Goal: Information Seeking & Learning: Learn about a topic

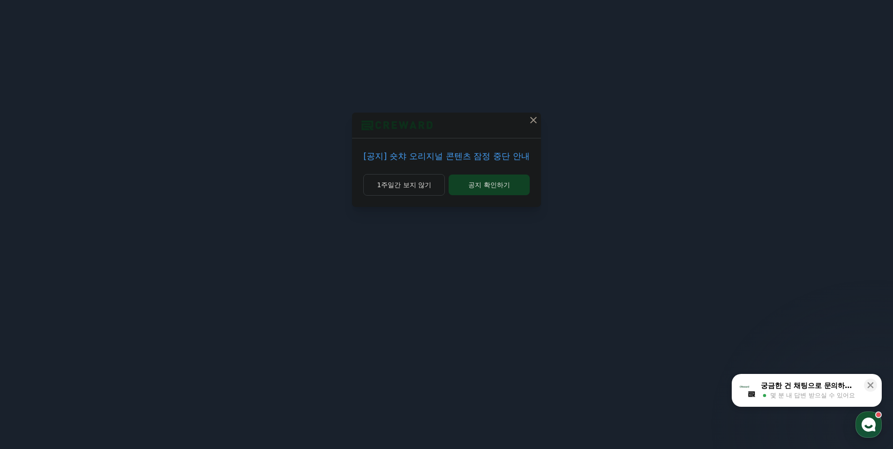
click at [446, 160] on p "[공지] 숏챠 오리지널 콘텐츠 잠정 중단 안내" at bounding box center [446, 156] width 166 height 13
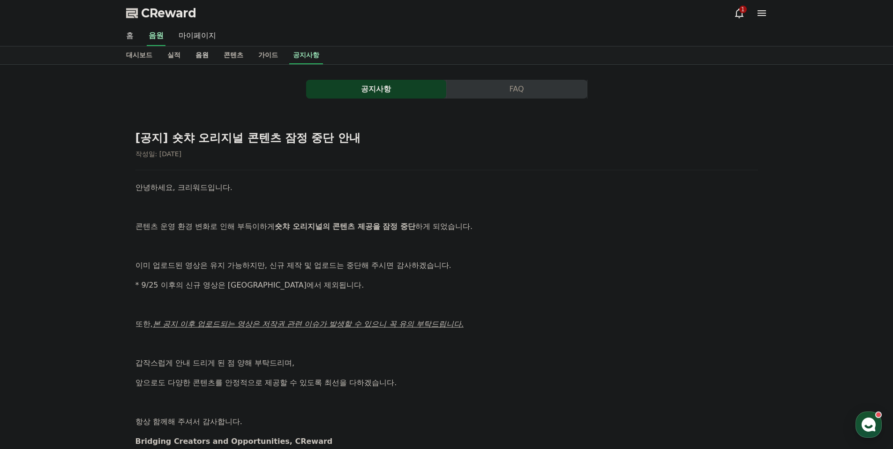
click at [201, 61] on link "음원" at bounding box center [202, 55] width 28 height 18
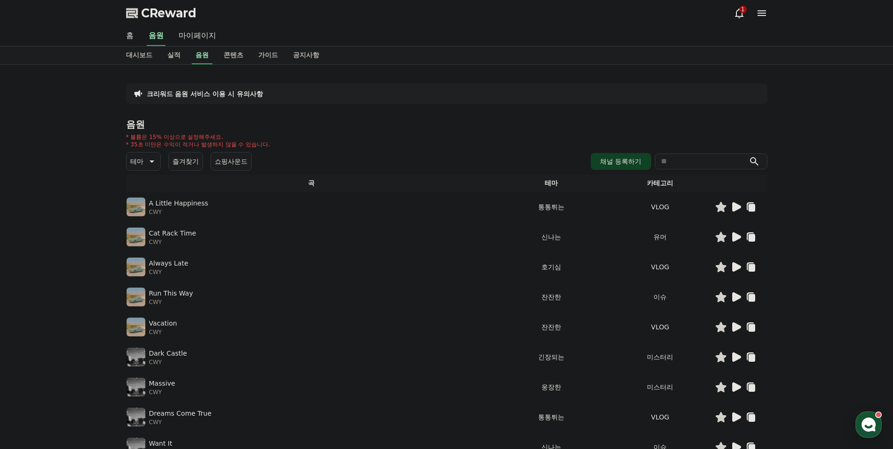
click at [187, 161] on button "즐겨찾기" at bounding box center [185, 161] width 35 height 19
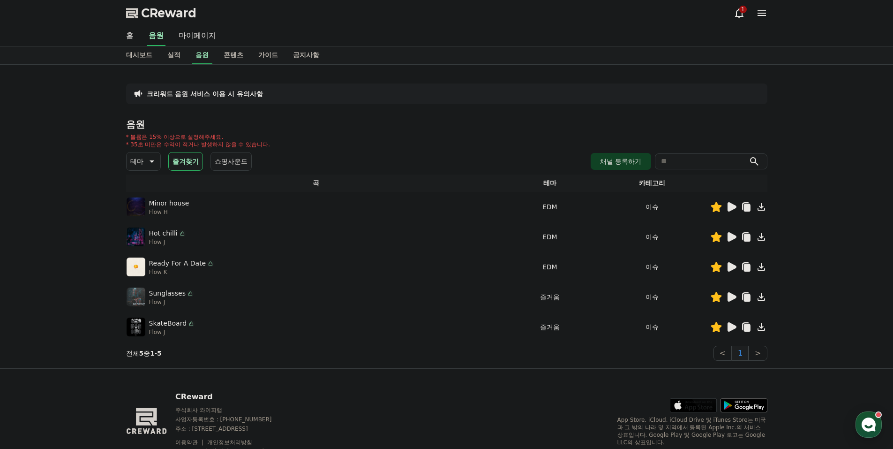
click at [190, 159] on button "즐겨찾기" at bounding box center [185, 161] width 35 height 19
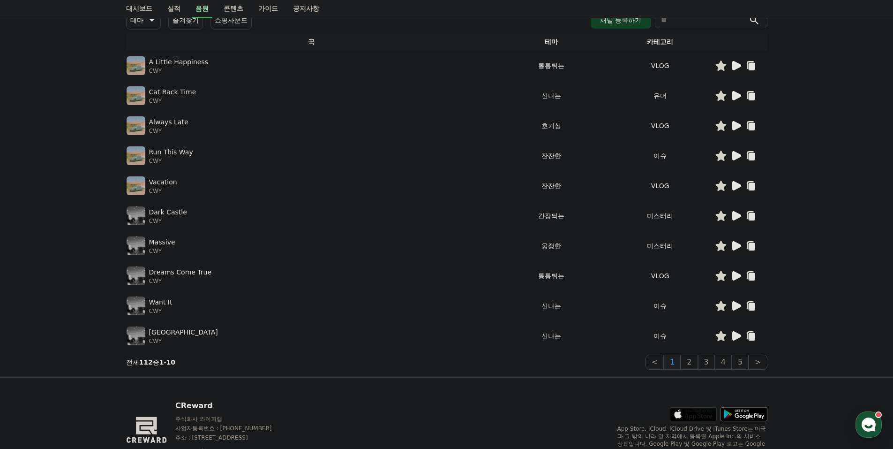
scroll to position [139, 0]
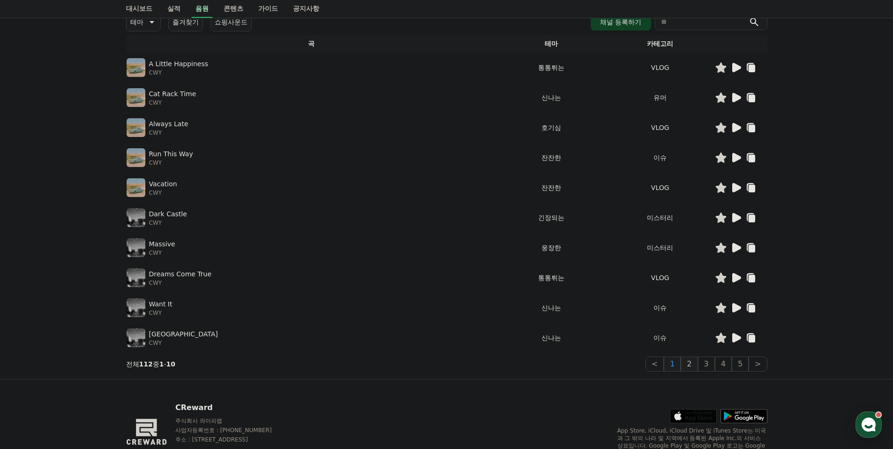
click at [693, 363] on button "2" at bounding box center [689, 363] width 17 height 15
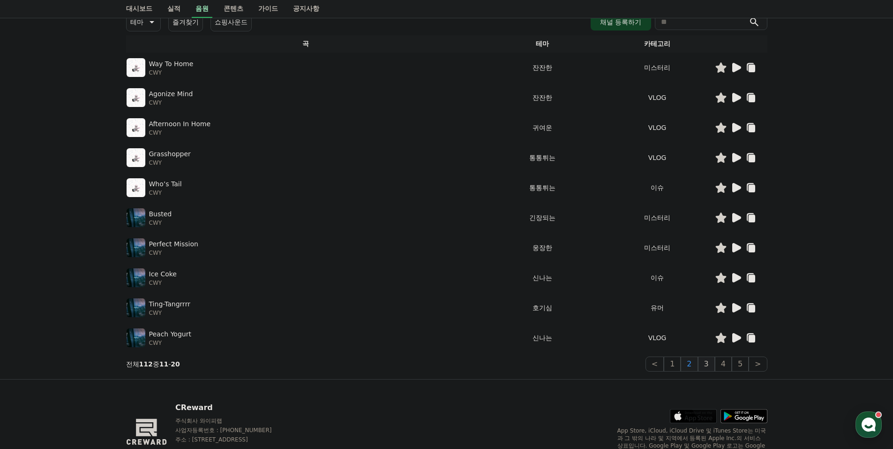
click at [709, 363] on button "3" at bounding box center [706, 363] width 17 height 15
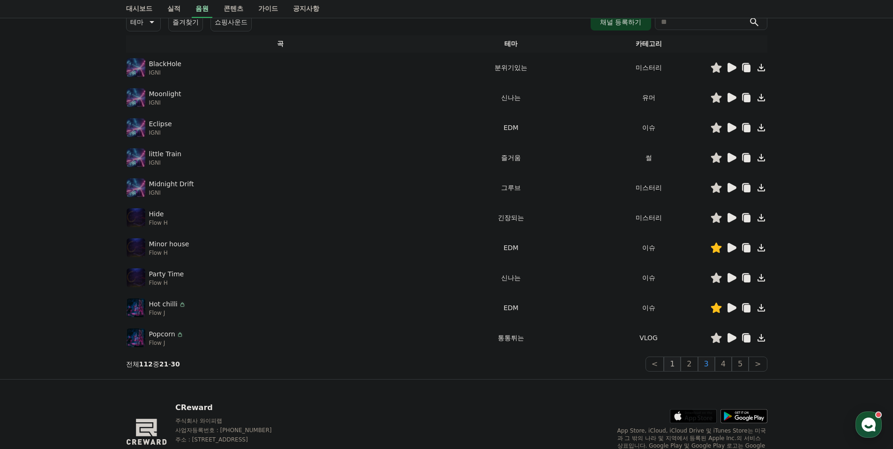
click at [680, 362] on button "1" at bounding box center [672, 363] width 17 height 15
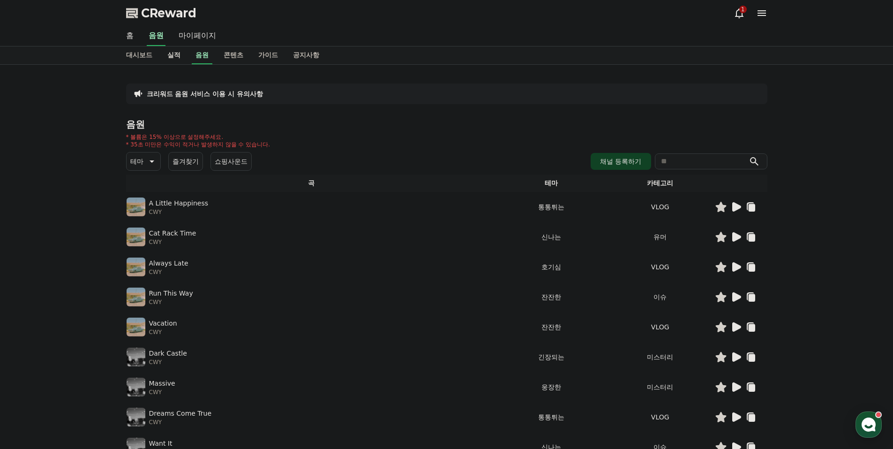
click at [178, 58] on link "실적" at bounding box center [174, 55] width 28 height 18
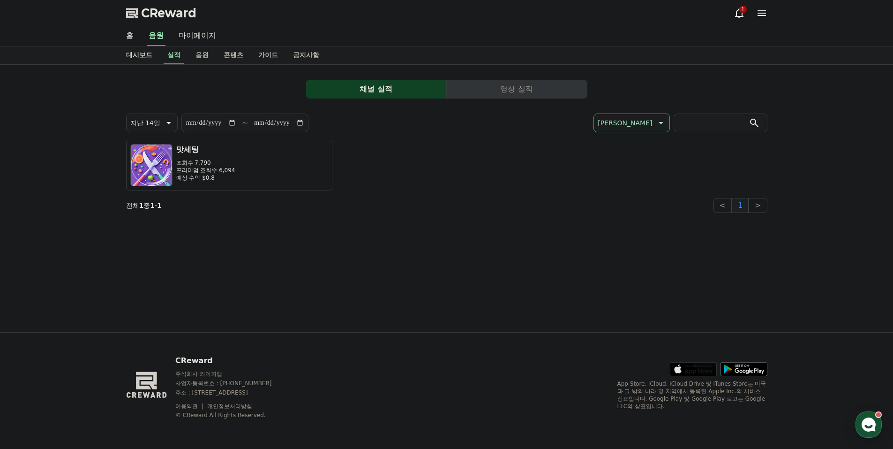
click at [140, 53] on link "대시보드" at bounding box center [139, 55] width 41 height 18
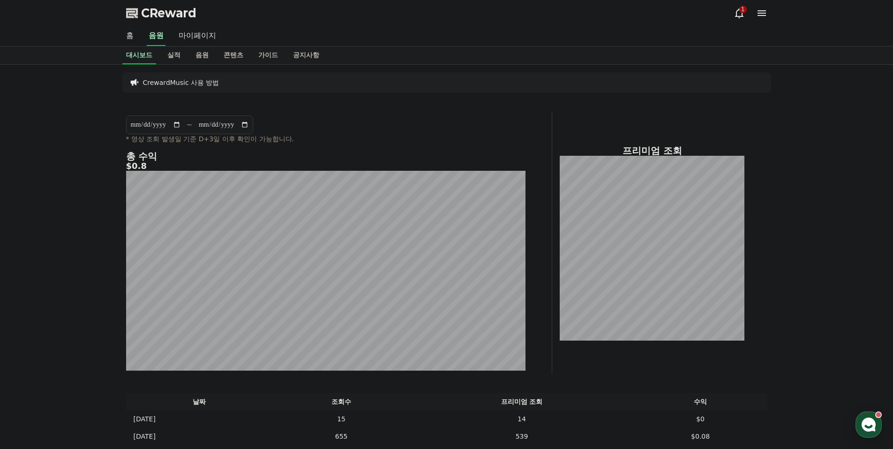
click at [746, 15] on div "1" at bounding box center [751, 13] width 34 height 11
click at [743, 14] on icon at bounding box center [739, 13] width 11 height 11
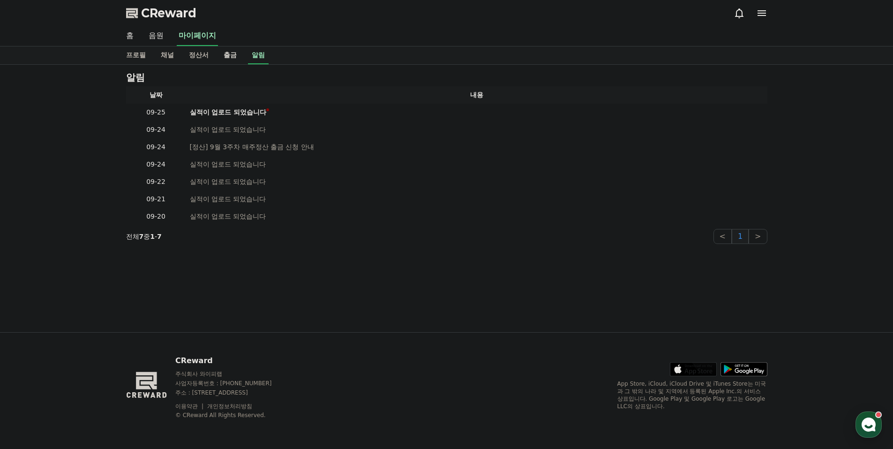
click at [235, 58] on link "출금" at bounding box center [230, 55] width 28 height 18
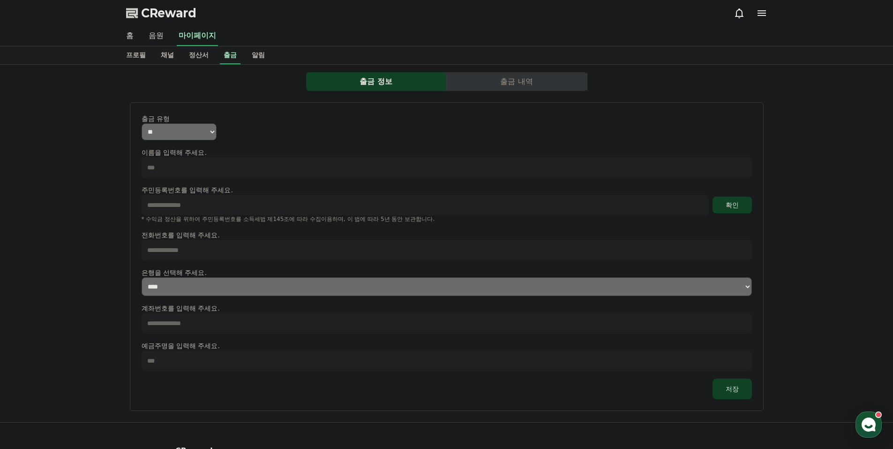
click at [162, 39] on link "음원" at bounding box center [156, 36] width 30 height 20
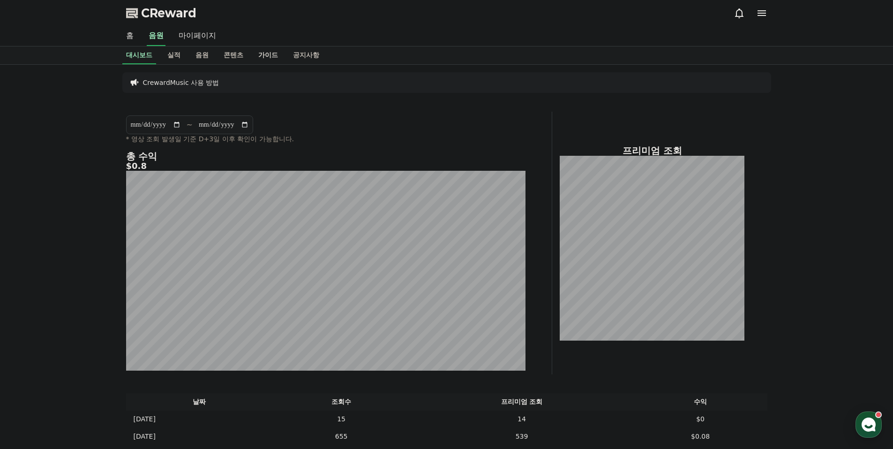
click at [281, 58] on link "가이드" at bounding box center [268, 55] width 35 height 18
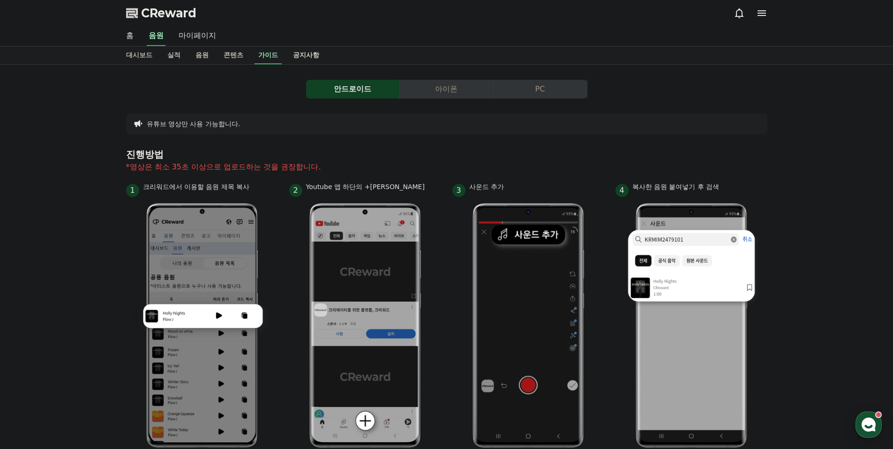
click at [306, 47] on link "공지사항" at bounding box center [306, 55] width 41 height 18
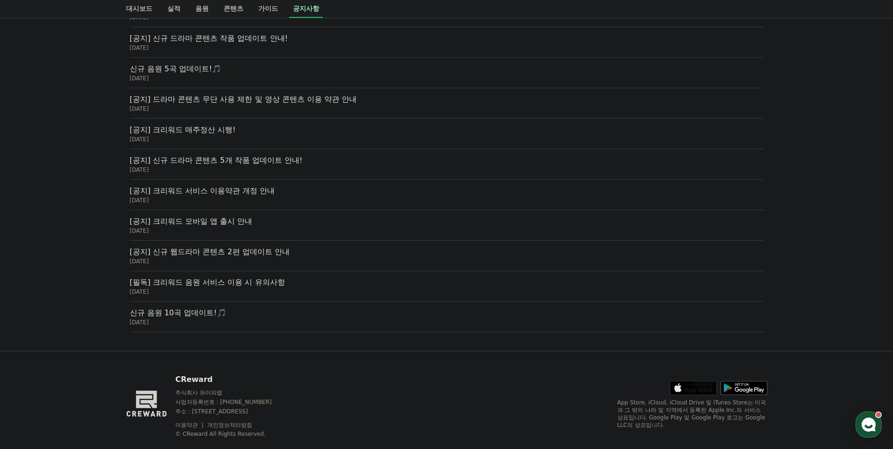
scroll to position [281, 0]
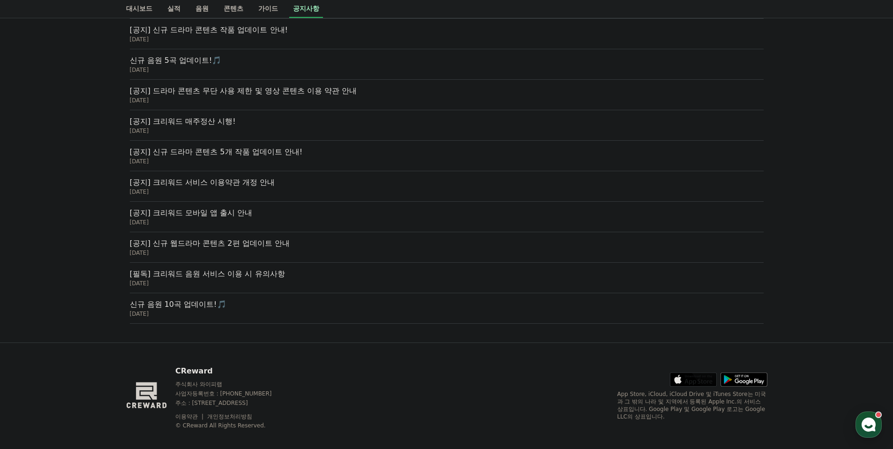
click at [292, 272] on p "[필독] 크리워드 음원 서비스 이용 시 유의사항" at bounding box center [447, 273] width 634 height 11
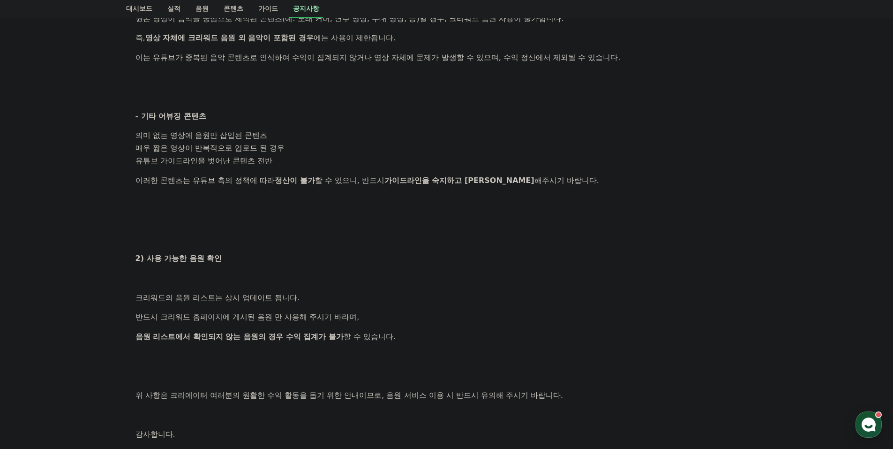
scroll to position [422, 0]
